Goal: Transaction & Acquisition: Purchase product/service

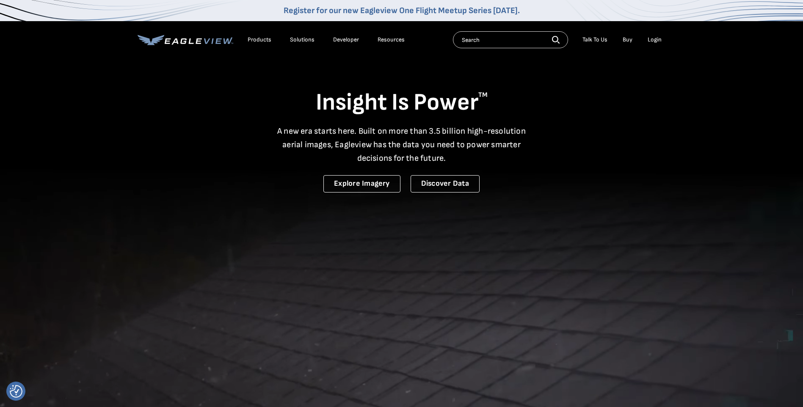
click at [654, 41] on div "Login" at bounding box center [655, 40] width 14 height 8
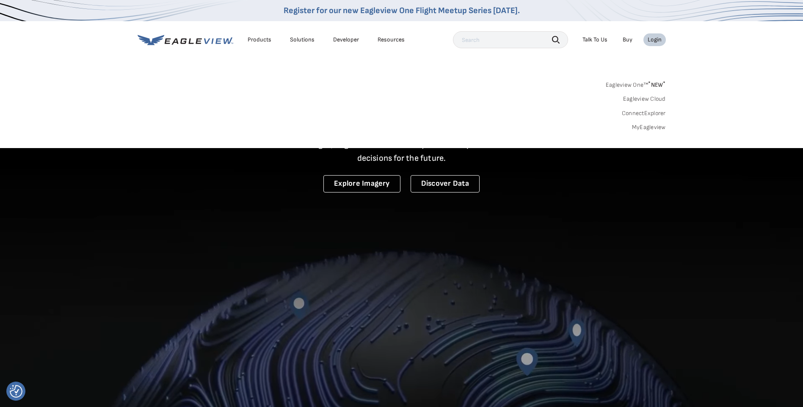
click at [650, 127] on link "MyEagleview" at bounding box center [649, 128] width 34 height 8
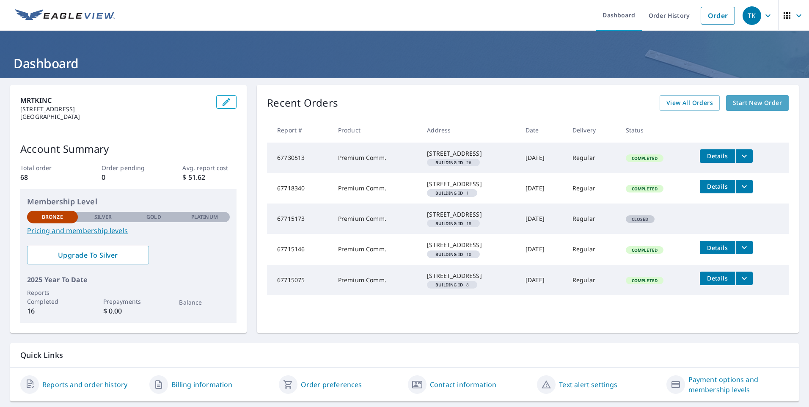
click at [749, 106] on span "Start New Order" at bounding box center [757, 103] width 49 height 11
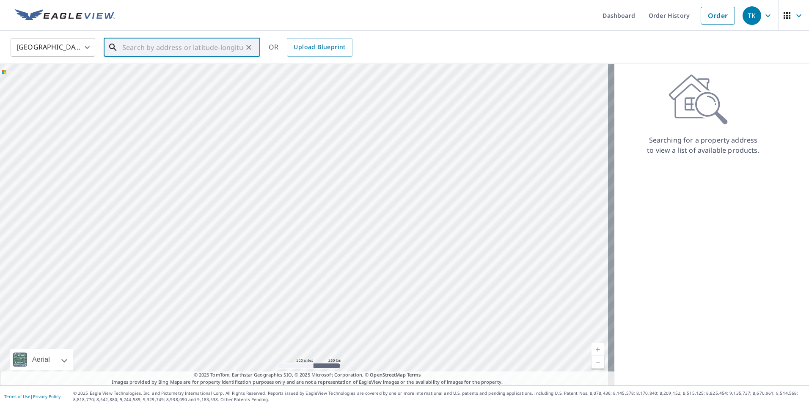
click at [146, 49] on input "text" at bounding box center [182, 48] width 121 height 24
click at [157, 47] on input "4375 Foxtrail lane weston florida" at bounding box center [182, 48] width 121 height 24
click at [142, 69] on span "4375 Foxtail Ln" at bounding box center [187, 72] width 133 height 10
type input "4375 Foxtail Ln Weston, FL 33331"
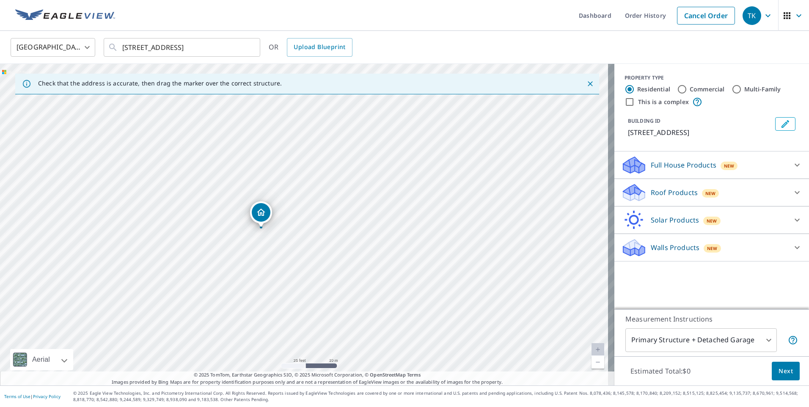
drag, startPoint x: 160, startPoint y: 303, endPoint x: 326, endPoint y: 218, distance: 186.2
click at [326, 218] on div "4375 Foxtail Ln Weston, FL 33331" at bounding box center [307, 225] width 615 height 322
click at [625, 86] on input "Residential" at bounding box center [630, 89] width 10 height 10
click at [792, 191] on icon at bounding box center [797, 192] width 10 height 10
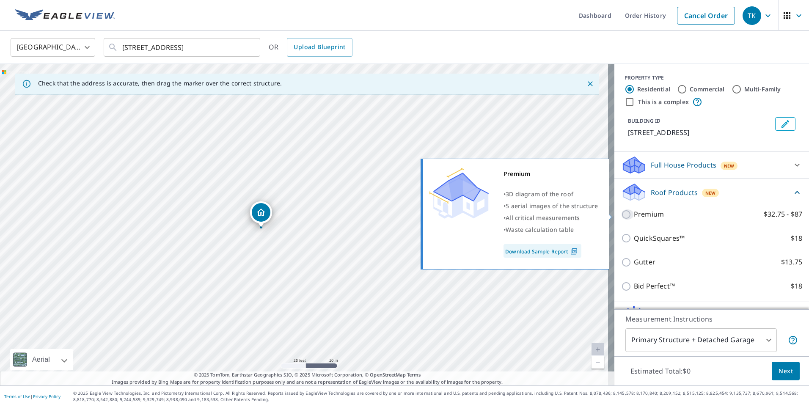
click at [621, 215] on input "Premium $32.75 - $87" at bounding box center [627, 214] width 13 height 10
checkbox input "true"
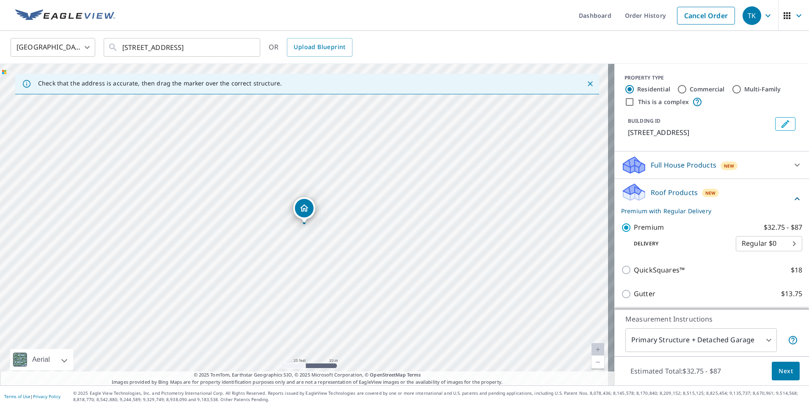
click at [781, 369] on span "Next" at bounding box center [786, 371] width 14 height 11
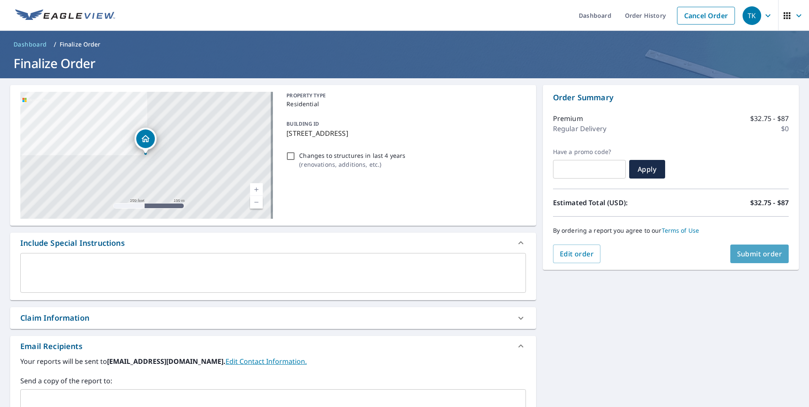
click at [753, 255] on span "Submit order" at bounding box center [759, 253] width 45 height 9
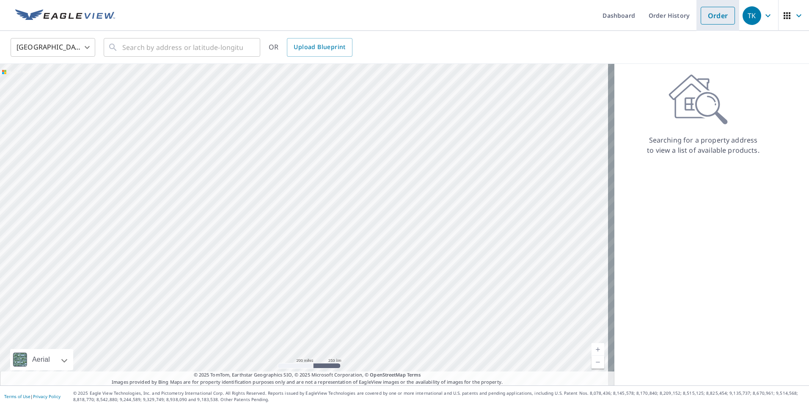
click at [717, 15] on link "Order" at bounding box center [718, 16] width 34 height 18
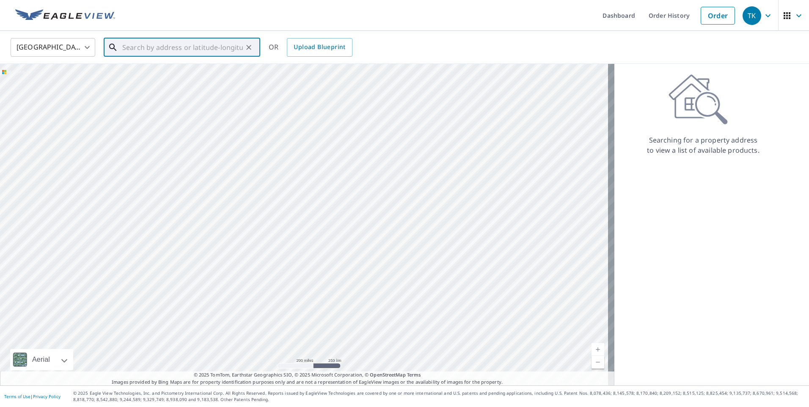
click at [185, 50] on input "text" at bounding box center [182, 48] width 121 height 24
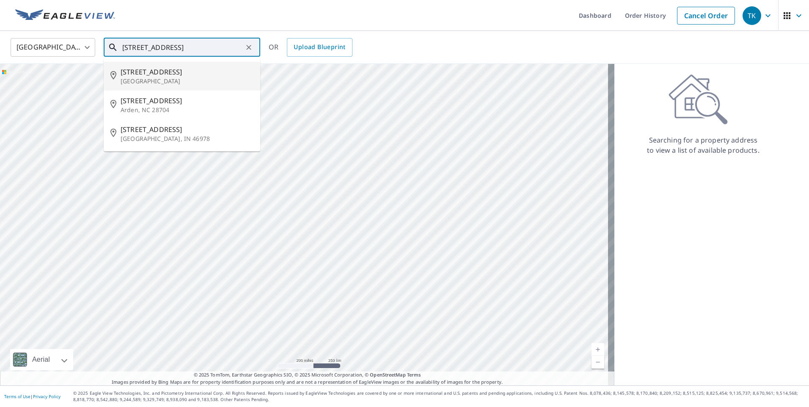
click at [154, 74] on span "204 Park Rd N" at bounding box center [187, 72] width 133 height 10
type input "204 Park Rd N Royal Palm Beach, FL 33411"
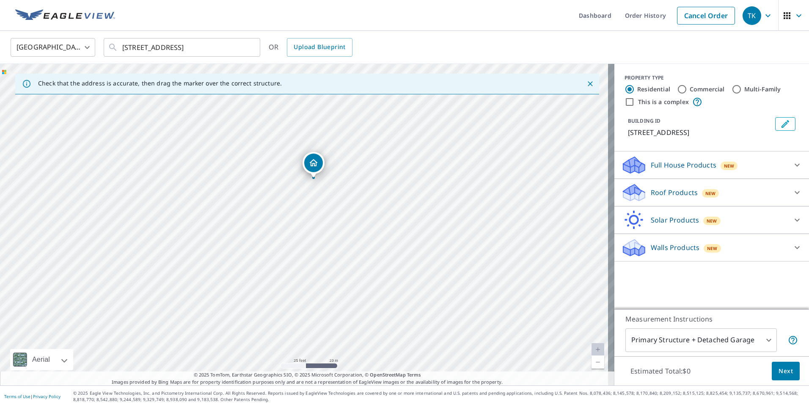
drag, startPoint x: 237, startPoint y: 124, endPoint x: 328, endPoint y: 269, distance: 170.6
click at [328, 269] on div "204 Park Rd N Royal Palm Beach, FL 33411" at bounding box center [307, 225] width 615 height 322
drag, startPoint x: 347, startPoint y: 149, endPoint x: 372, endPoint y: 210, distance: 65.9
click at [372, 210] on div "204 Park Rd N Royal Palm Beach, FL 33411" at bounding box center [307, 225] width 615 height 322
click at [795, 194] on icon at bounding box center [797, 192] width 5 height 3
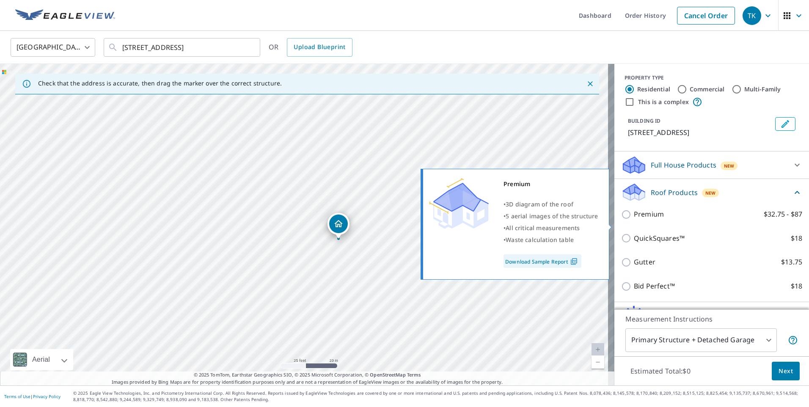
click at [621, 220] on input "Premium $32.75 - $87" at bounding box center [627, 214] width 13 height 10
checkbox input "true"
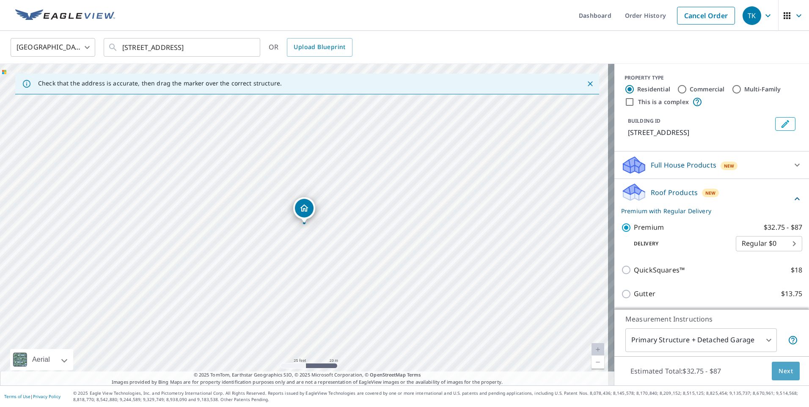
click at [779, 367] on span "Next" at bounding box center [786, 371] width 14 height 11
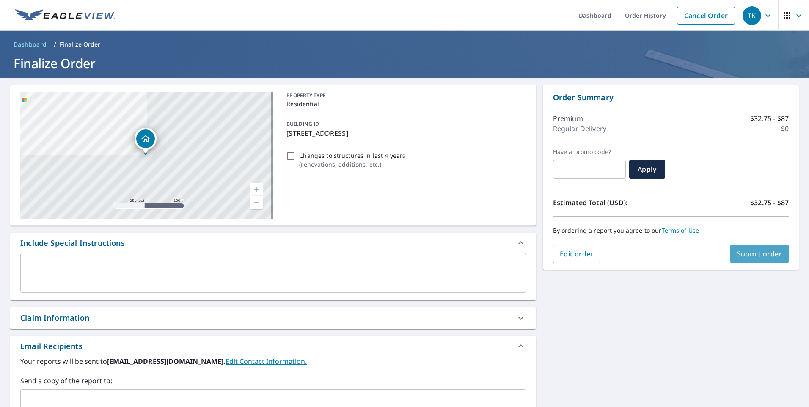
click at [741, 256] on span "Submit order" at bounding box center [759, 253] width 45 height 9
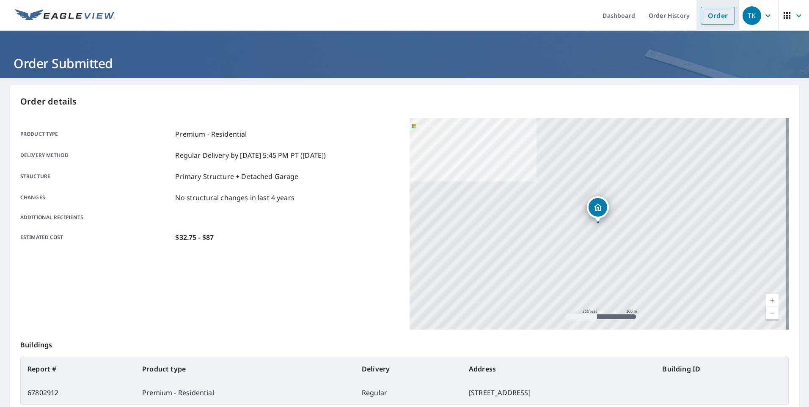
click at [719, 14] on link "Order" at bounding box center [718, 16] width 34 height 18
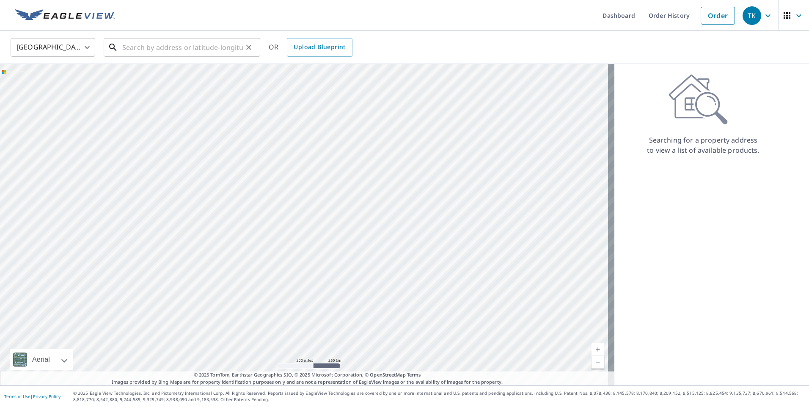
click at [186, 49] on input "text" at bounding box center [182, 48] width 121 height 24
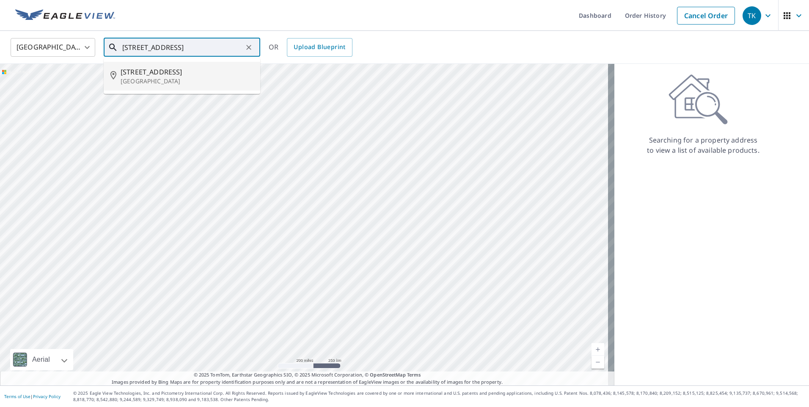
click at [141, 80] on p "Lake Worth Beach, FL 33460" at bounding box center [187, 81] width 133 height 8
type input "919 N J St Lake Worth Beach, FL 33460"
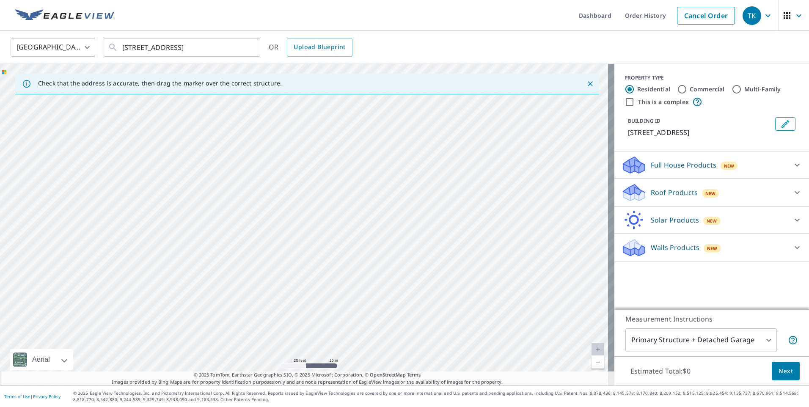
drag, startPoint x: 419, startPoint y: 154, endPoint x: 322, endPoint y: 352, distance: 220.9
click at [322, 352] on div "919 N J St Lake Worth Beach, FL 33460" at bounding box center [307, 225] width 615 height 322
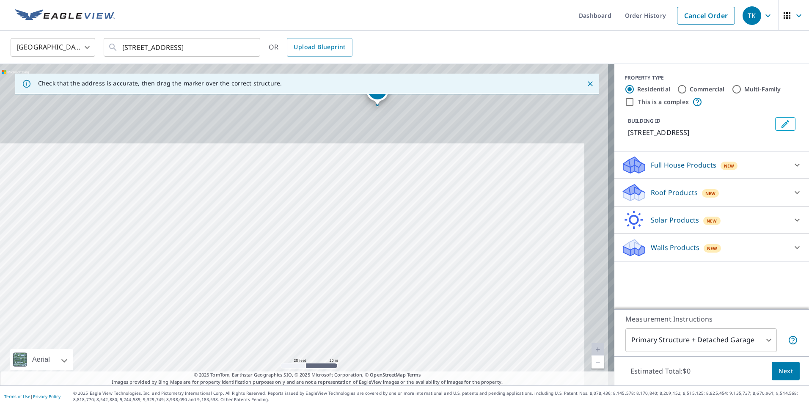
drag, startPoint x: 358, startPoint y: 287, endPoint x: 347, endPoint y: 359, distance: 72.4
click at [347, 359] on div "919 N J St Lake Worth Beach, FL 33460" at bounding box center [307, 225] width 615 height 322
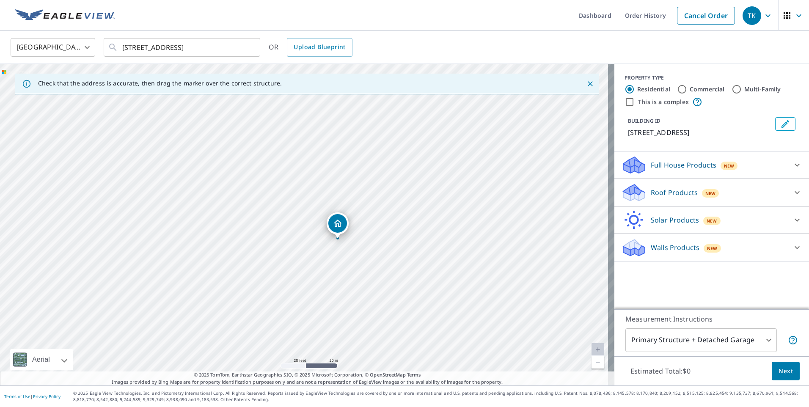
drag, startPoint x: 374, startPoint y: 205, endPoint x: 343, endPoint y: 281, distance: 81.6
click at [343, 281] on div "919 N J St Lake Worth Beach, FL 33460" at bounding box center [307, 225] width 615 height 322
click at [792, 195] on icon at bounding box center [797, 192] width 10 height 10
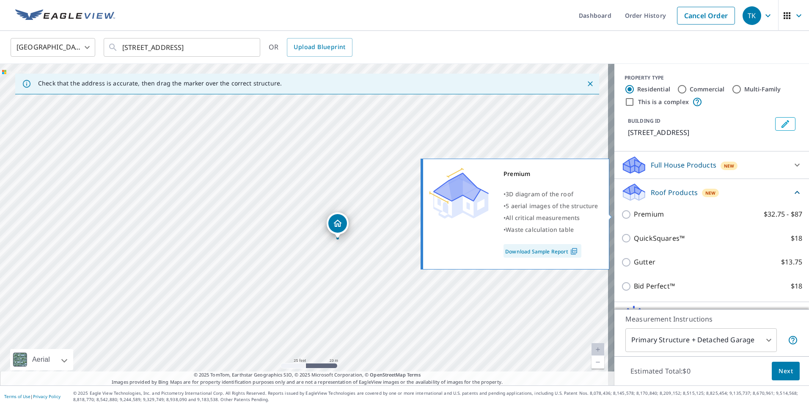
click at [621, 215] on input "Premium $32.75 - $87" at bounding box center [627, 214] width 13 height 10
checkbox input "true"
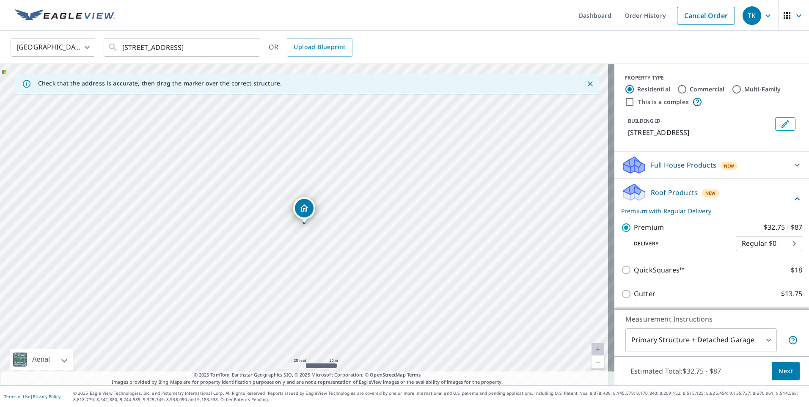
click at [779, 369] on span "Next" at bounding box center [786, 371] width 14 height 11
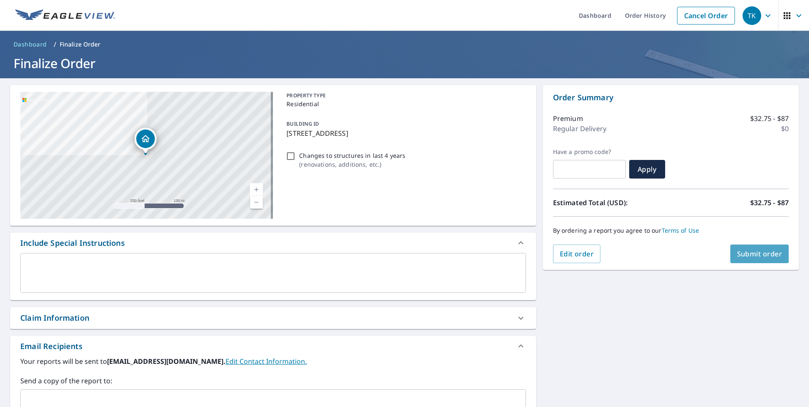
click at [739, 250] on span "Submit order" at bounding box center [759, 253] width 45 height 9
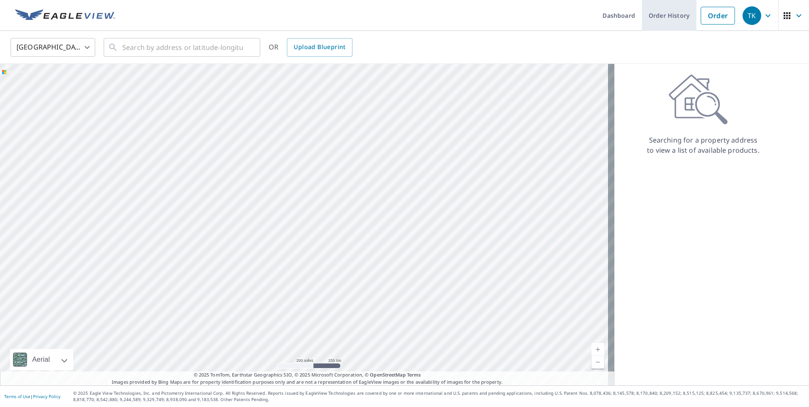
click at [653, 18] on link "Order History" at bounding box center [669, 15] width 55 height 31
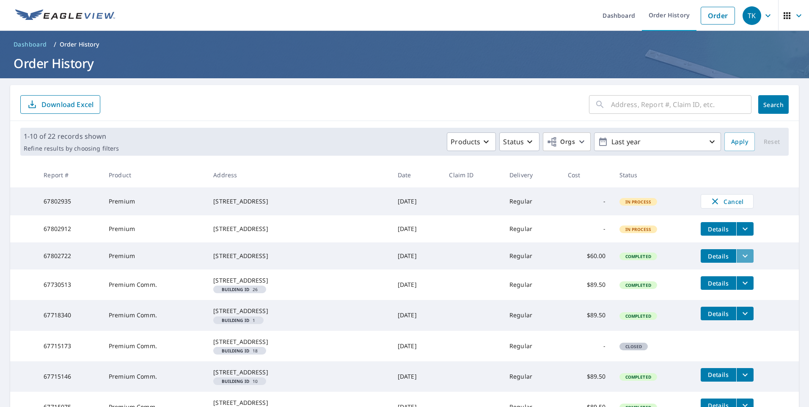
click at [740, 260] on icon "filesDropdownBtn-67802722" at bounding box center [745, 256] width 10 height 10
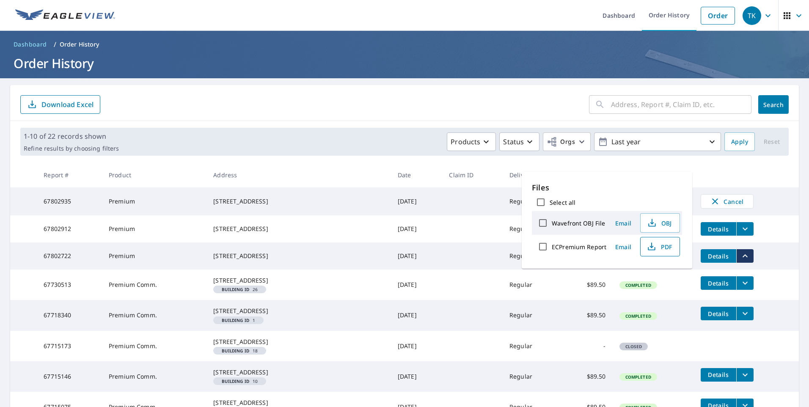
click at [650, 245] on icon "button" at bounding box center [652, 246] width 4 height 6
click at [402, 94] on div "​ Search Download Excel" at bounding box center [404, 103] width 789 height 36
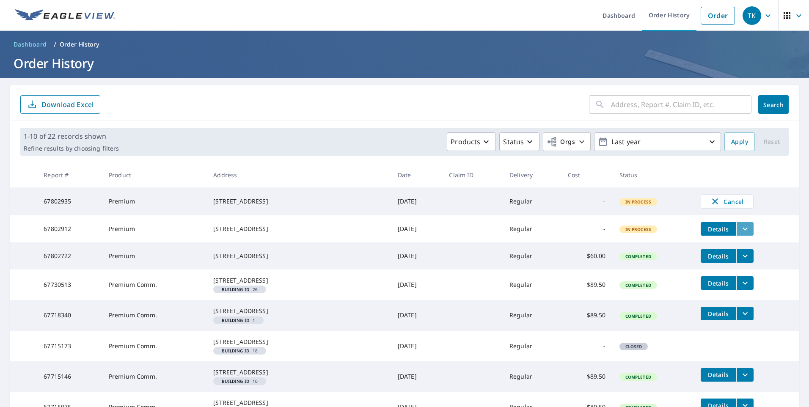
click at [743, 231] on icon "filesDropdownBtn-67802912" at bounding box center [745, 229] width 5 height 3
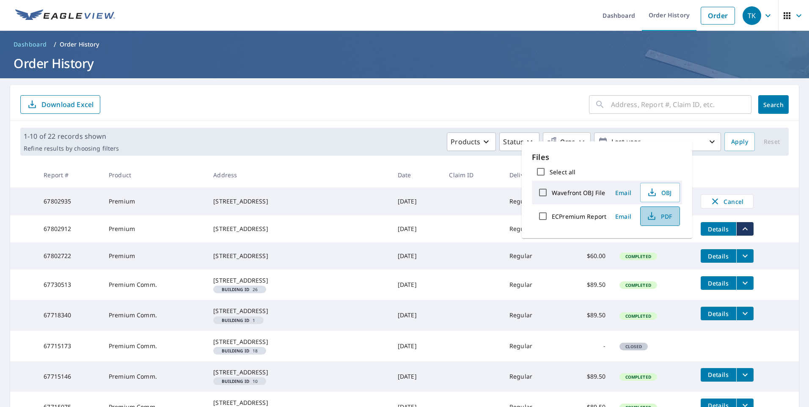
click at [663, 215] on span "PDF" at bounding box center [659, 216] width 27 height 10
click at [390, 91] on div "​ Search Download Excel" at bounding box center [404, 103] width 789 height 36
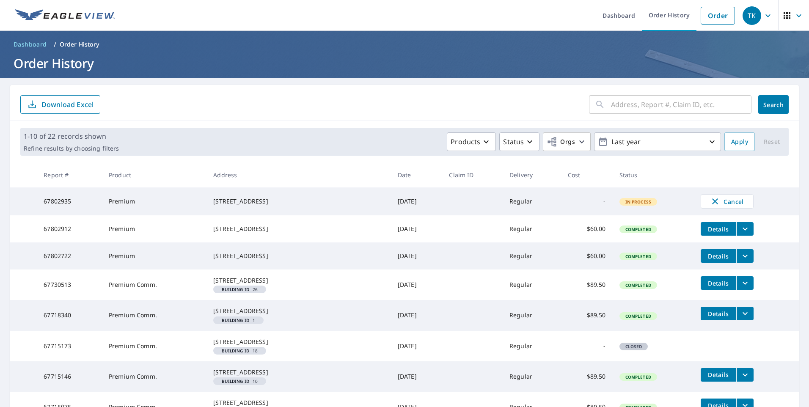
click at [743, 258] on icon "filesDropdownBtn-67802722" at bounding box center [745, 256] width 5 height 3
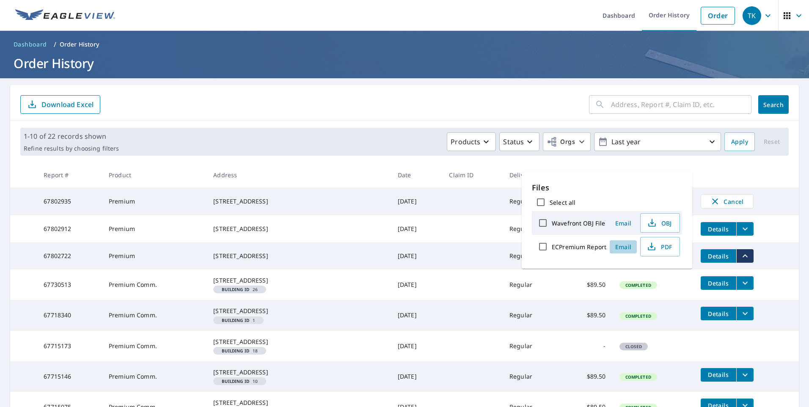
click at [623, 247] on span "Email" at bounding box center [623, 247] width 20 height 8
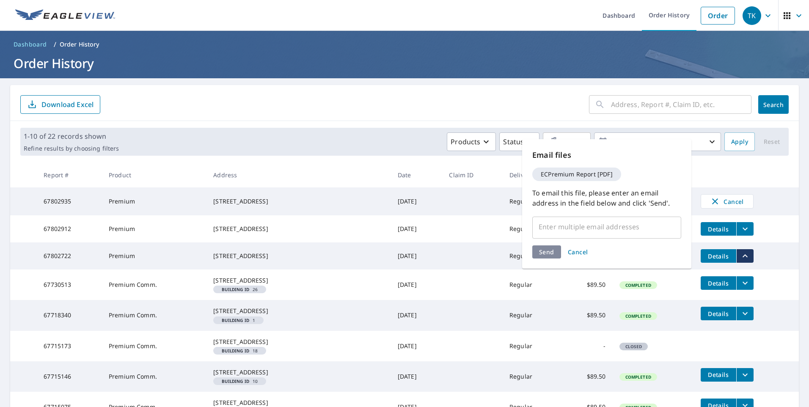
click at [587, 227] on input "text" at bounding box center [600, 227] width 129 height 16
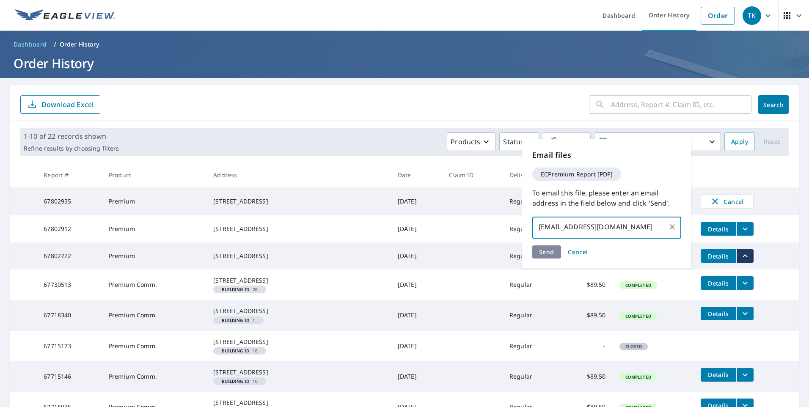
type input "bstrandell@southerncertco.com"
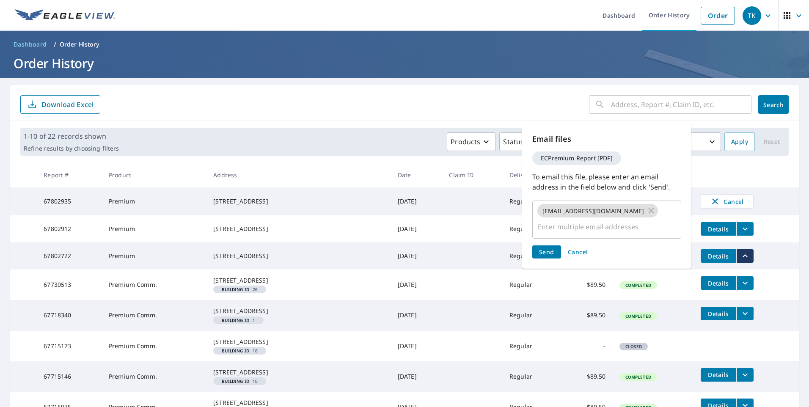
click at [543, 252] on div "Send Cancel" at bounding box center [606, 251] width 149 height 13
click at [546, 252] on span "Send" at bounding box center [546, 252] width 15 height 8
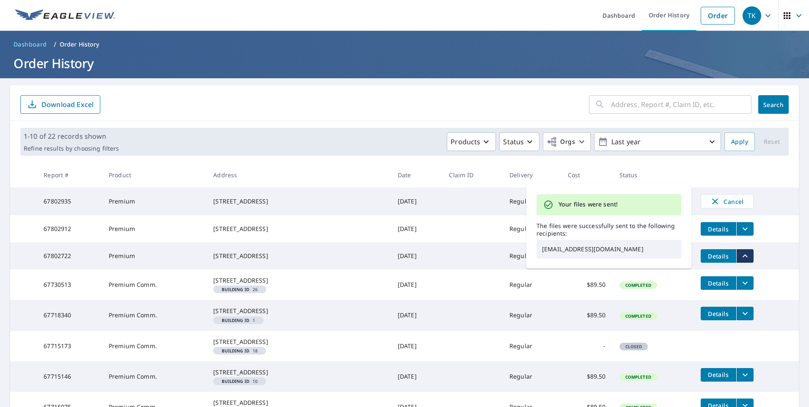
click at [380, 46] on ol "Dashboard / Order History" at bounding box center [404, 45] width 789 height 14
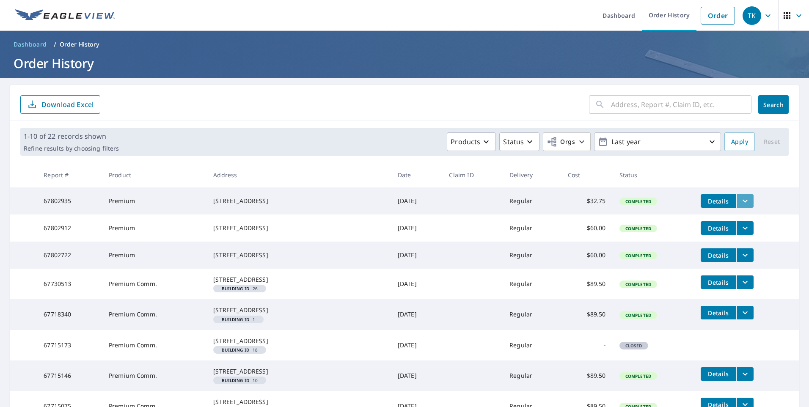
click at [740, 200] on icon "filesDropdownBtn-67802935" at bounding box center [745, 201] width 10 height 10
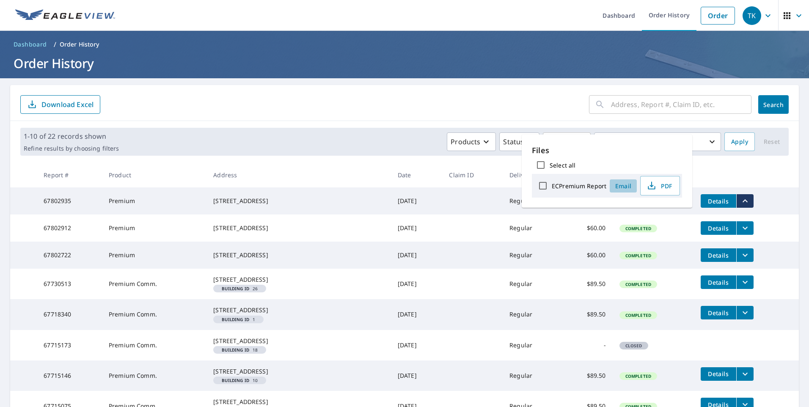
click at [620, 187] on span "Email" at bounding box center [623, 186] width 20 height 8
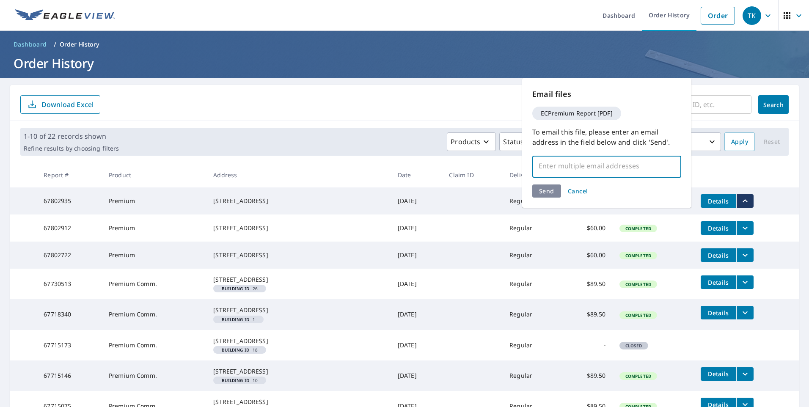
click at [558, 165] on input "text" at bounding box center [600, 166] width 129 height 16
type input "estrickland@goodguyroofing"
click at [547, 190] on div "Send Cancel" at bounding box center [606, 191] width 149 height 13
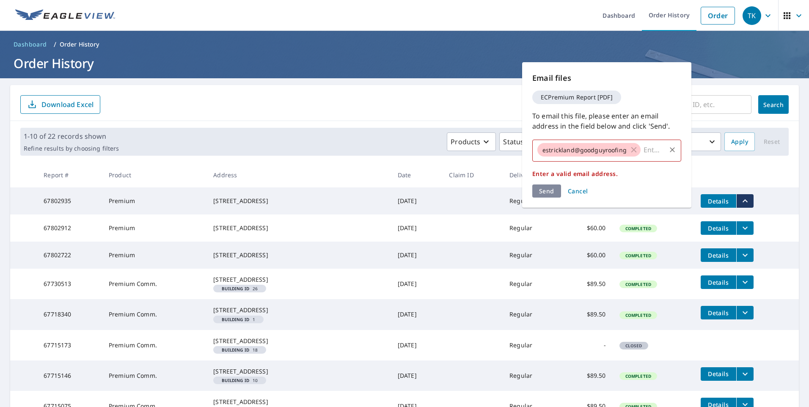
click at [617, 147] on span "estrickland@goodguyroofing" at bounding box center [584, 150] width 94 height 8
click at [624, 149] on span "estrickland@goodguyroofing" at bounding box center [584, 150] width 94 height 8
click at [592, 174] on p "Enter a valid email address." at bounding box center [606, 174] width 149 height 8
click at [646, 150] on input "text" at bounding box center [653, 150] width 23 height 16
click at [632, 151] on icon at bounding box center [634, 150] width 6 height 6
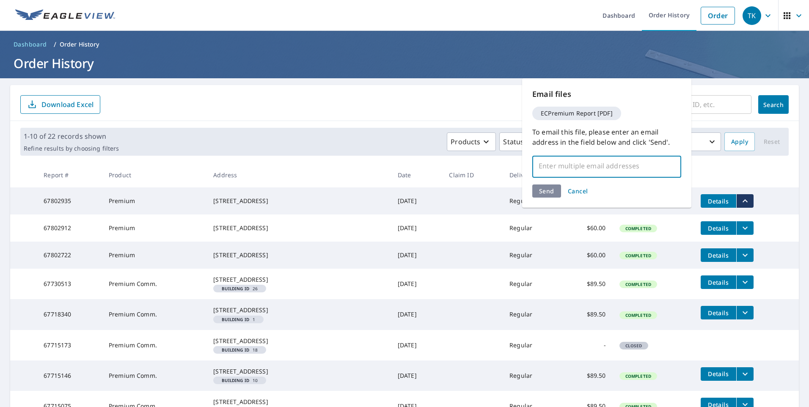
click at [562, 165] on input "text" at bounding box center [600, 166] width 129 height 16
type input "estrickland@goodguyroofing.com"
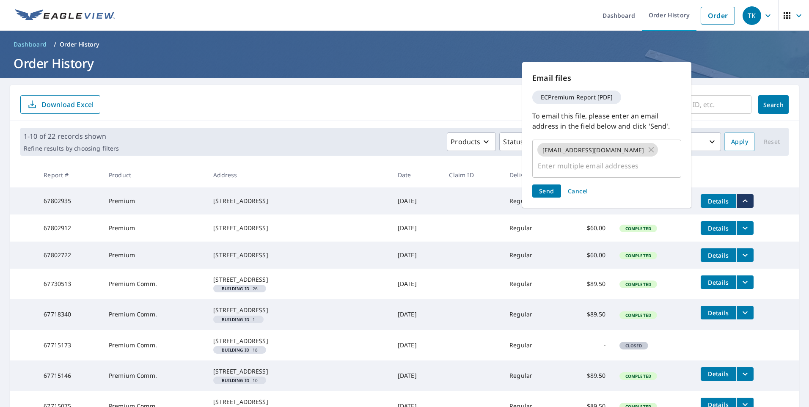
click at [546, 193] on div "Send Cancel" at bounding box center [606, 191] width 149 height 13
click at [546, 191] on span "Send" at bounding box center [546, 191] width 15 height 8
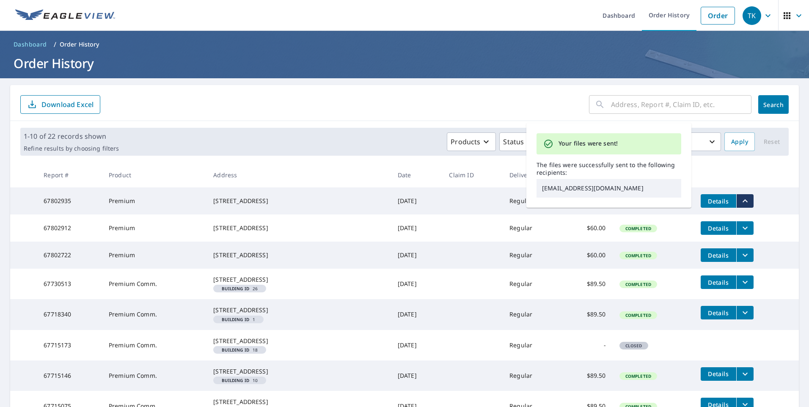
drag, startPoint x: 342, startPoint y: 80, endPoint x: 368, endPoint y: 75, distance: 26.2
click at [343, 79] on main "​ Search Download Excel 1-10 of 22 records shown Refine results by choosing fil…" at bounding box center [404, 294] width 809 height 433
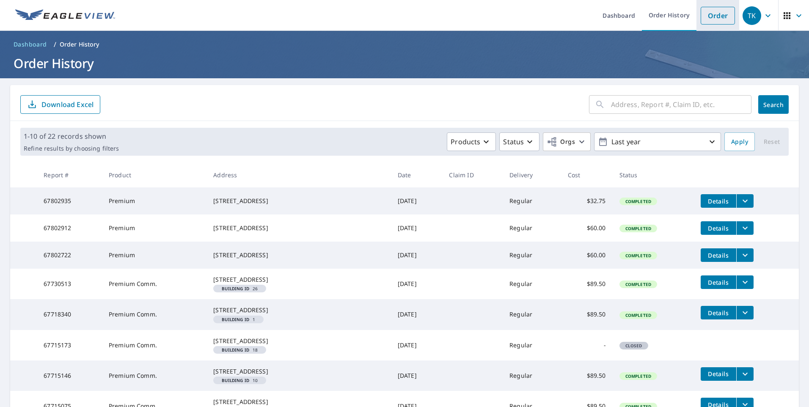
click at [713, 11] on link "Order" at bounding box center [718, 16] width 34 height 18
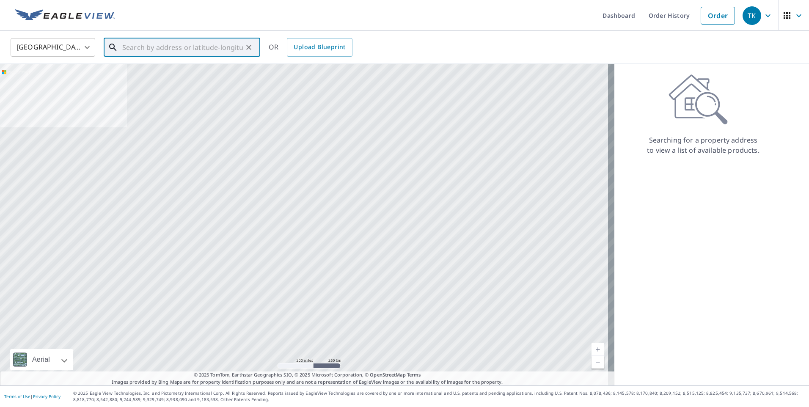
click at [134, 46] on input "text" at bounding box center [182, 48] width 121 height 24
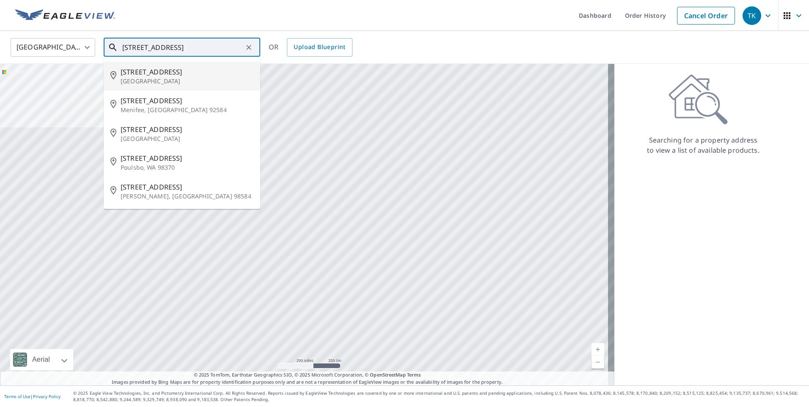
click at [144, 73] on span "3790 Falcon Ridge Circle" at bounding box center [187, 72] width 133 height 10
type input "3790 Falcon Ridge Circle Weston, FL 33331"
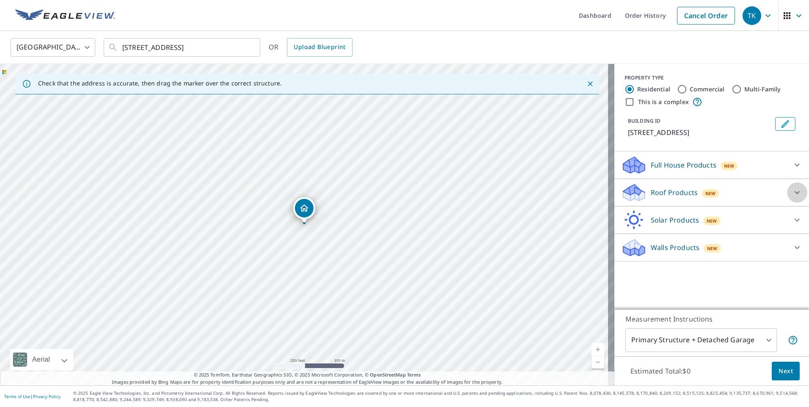
click at [793, 194] on icon at bounding box center [797, 192] width 10 height 10
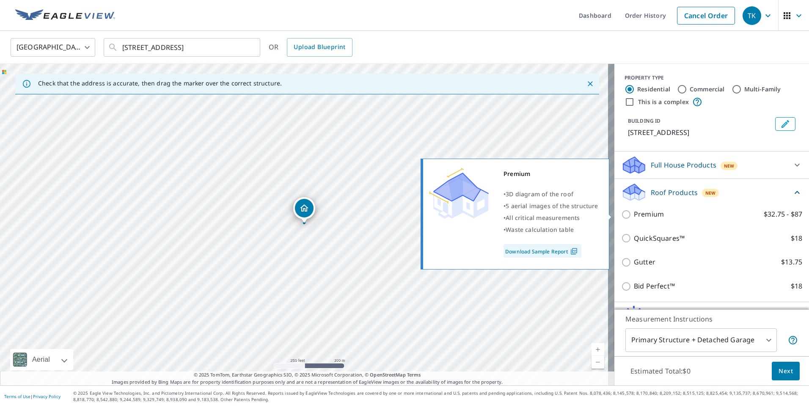
click at [621, 215] on input "Premium $32.75 - $87" at bounding box center [627, 214] width 13 height 10
checkbox input "true"
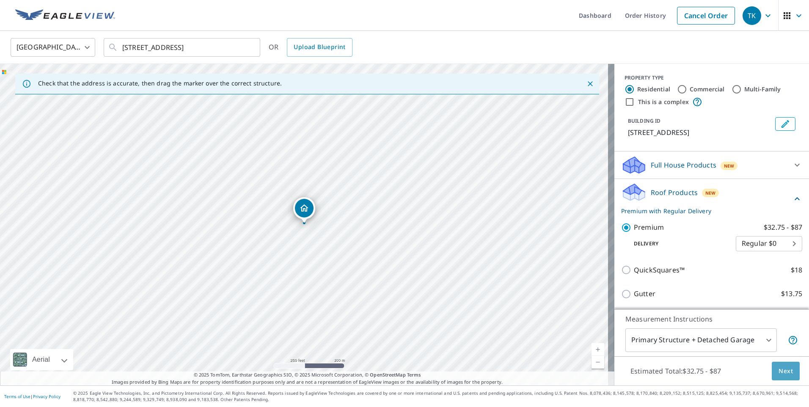
click at [780, 372] on span "Next" at bounding box center [786, 371] width 14 height 11
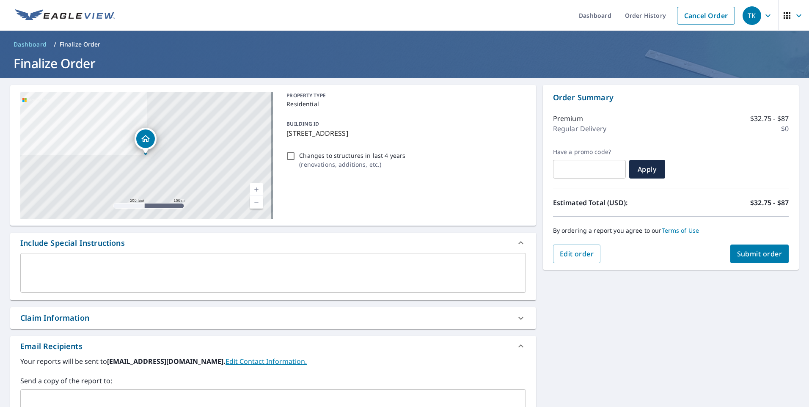
click at [741, 249] on span "Submit order" at bounding box center [759, 253] width 45 height 9
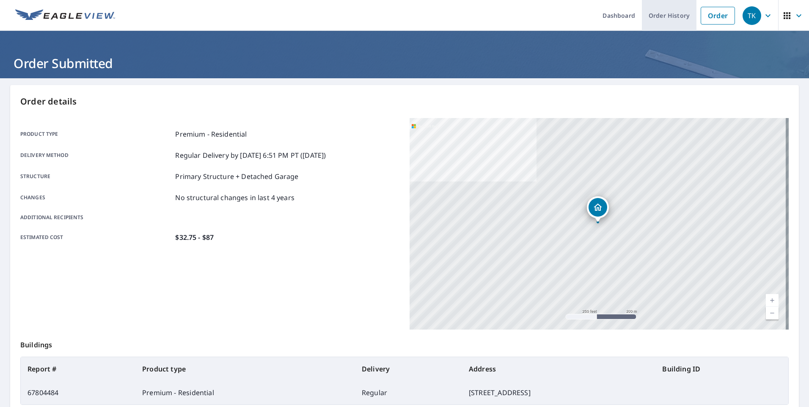
click at [659, 14] on link "Order History" at bounding box center [669, 15] width 55 height 31
